Goal: Information Seeking & Learning: Learn about a topic

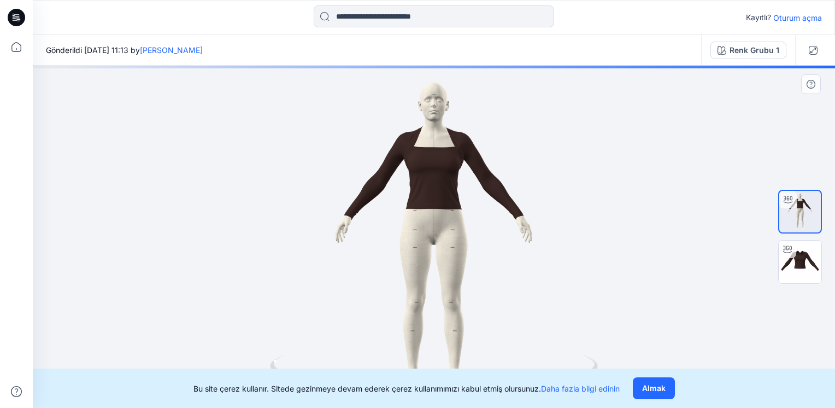
click at [466, 168] on div at bounding box center [434, 237] width 802 height 342
click at [808, 255] on img at bounding box center [800, 261] width 43 height 43
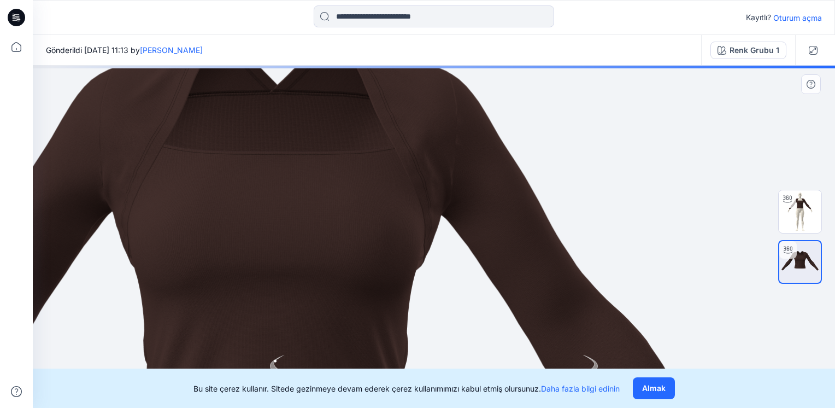
drag, startPoint x: 551, startPoint y: 160, endPoint x: 361, endPoint y: 248, distance: 209.0
click at [361, 248] on img at bounding box center [277, 325] width 1116 height 1116
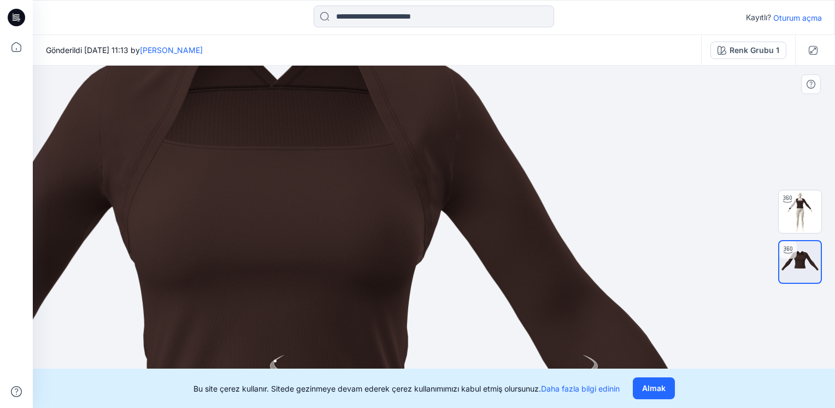
drag, startPoint x: 413, startPoint y: 265, endPoint x: 217, endPoint y: 260, distance: 196.2
click at [217, 260] on img at bounding box center [277, 320] width 1116 height 1116
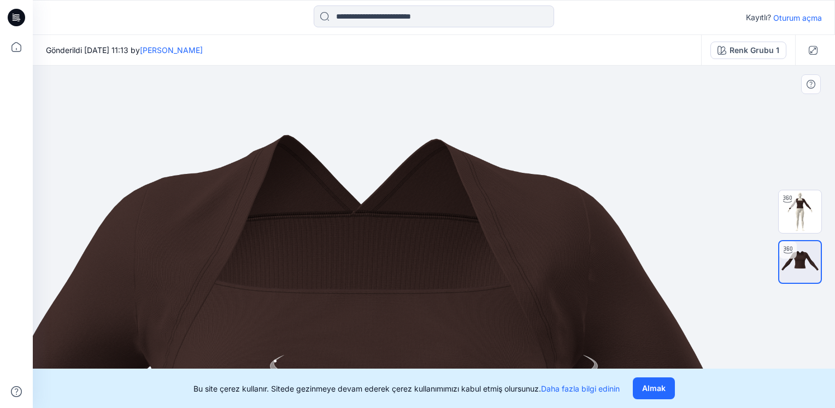
drag, startPoint x: 188, startPoint y: 174, endPoint x: 426, endPoint y: 332, distance: 285.5
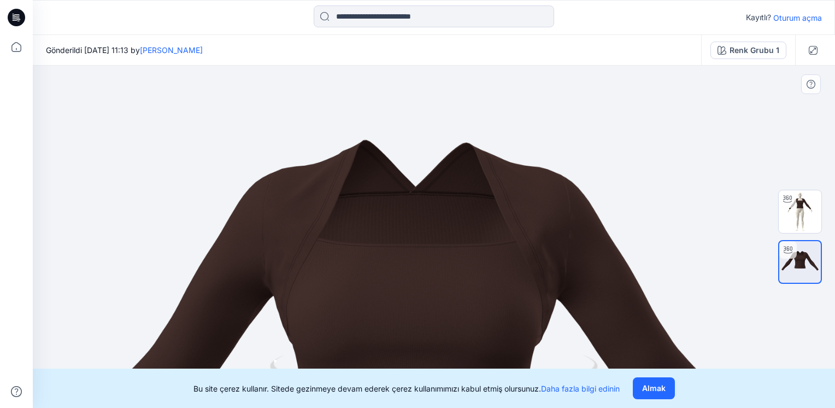
click at [741, 168] on img at bounding box center [414, 393] width 961 height 961
